Goal: Browse casually

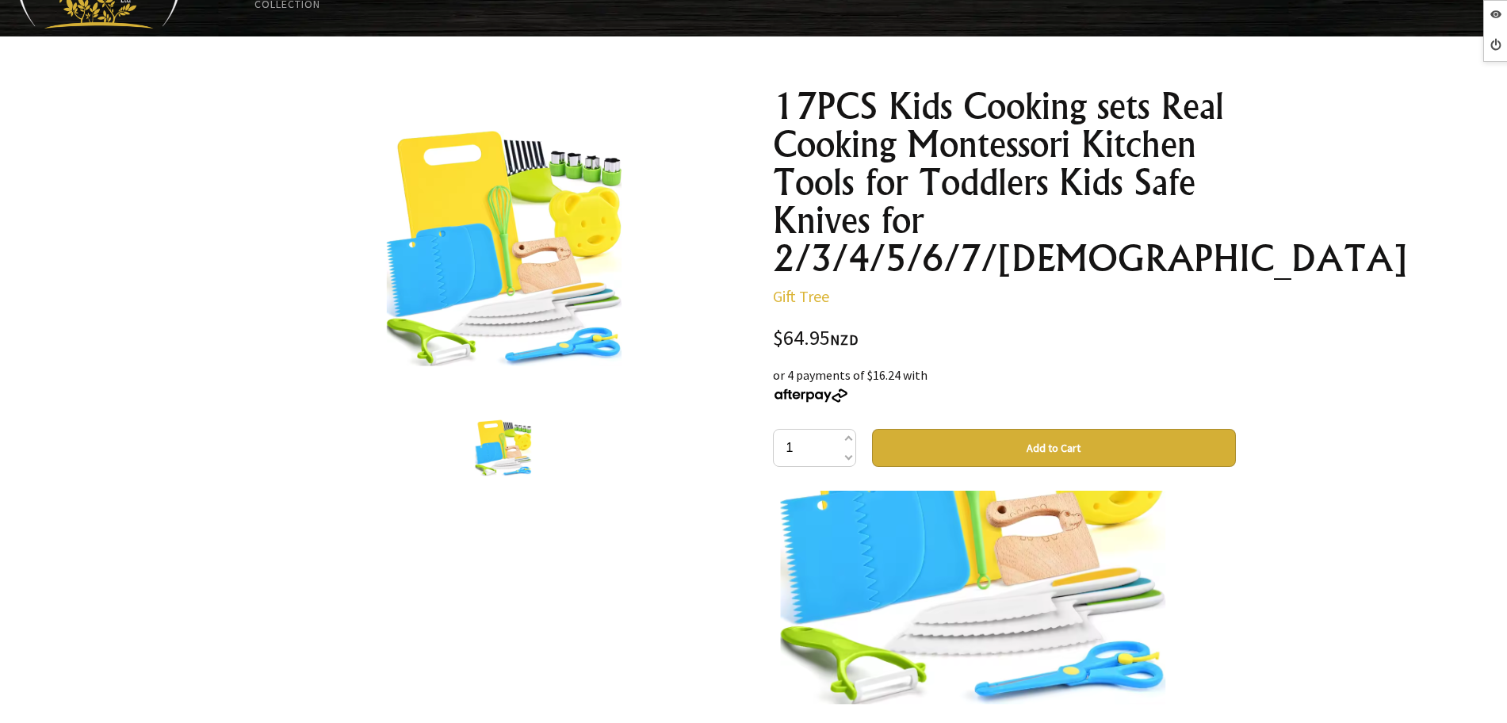
scroll to position [99, 0]
